Goal: Find specific page/section

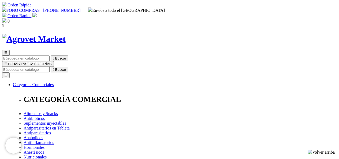
drag, startPoint x: 221, startPoint y: 71, endPoint x: 175, endPoint y: 69, distance: 46.6
copy h1 "Ectonil® Pour On"
drag, startPoint x: 220, startPoint y: 69, endPoint x: 174, endPoint y: 71, distance: 45.6
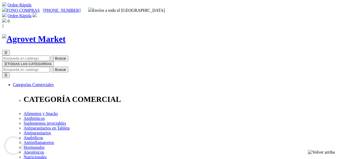
copy h1 "Ectonil® Pour On"
